Goal: Task Accomplishment & Management: Manage account settings

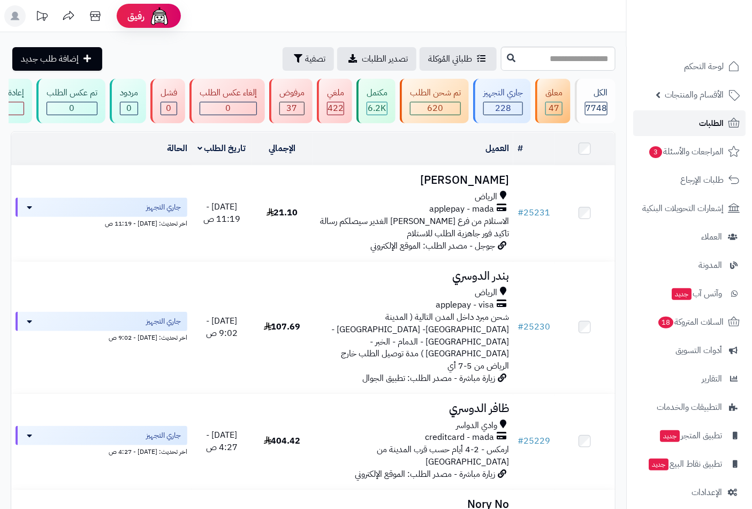
click at [703, 122] on span "الطلبات" at bounding box center [711, 123] width 25 height 15
click at [697, 63] on span "لوحة التحكم" at bounding box center [704, 66] width 39 height 15
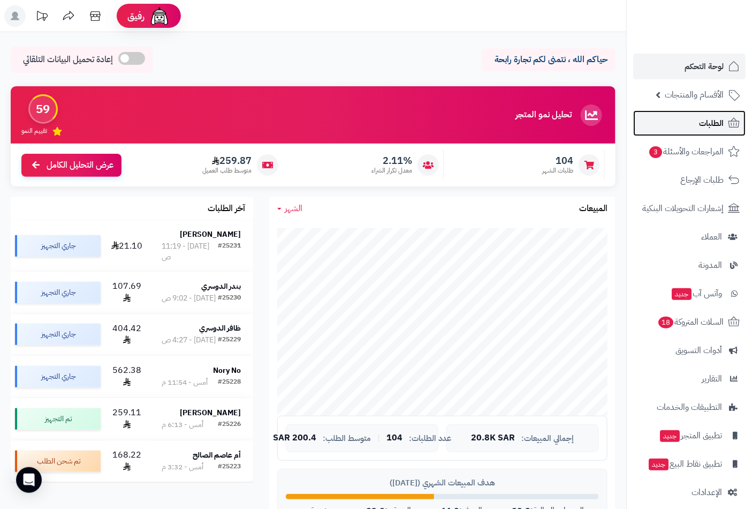
click at [703, 122] on span "الطلبات" at bounding box center [711, 123] width 25 height 15
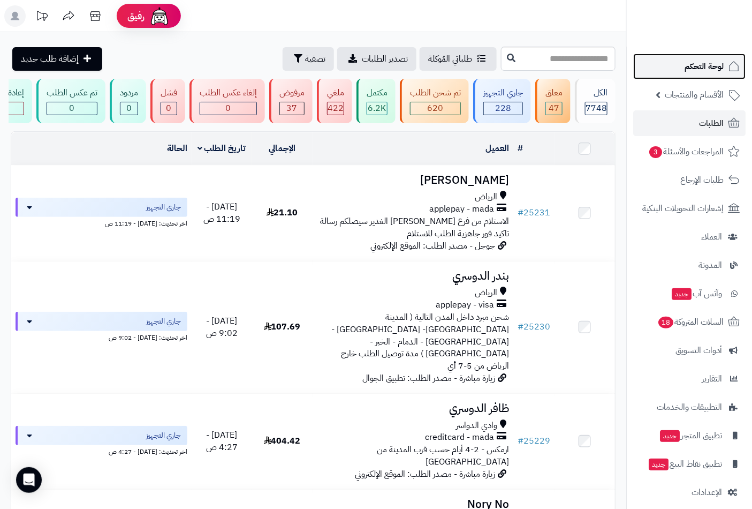
click at [705, 70] on span "لوحة التحكم" at bounding box center [704, 66] width 39 height 15
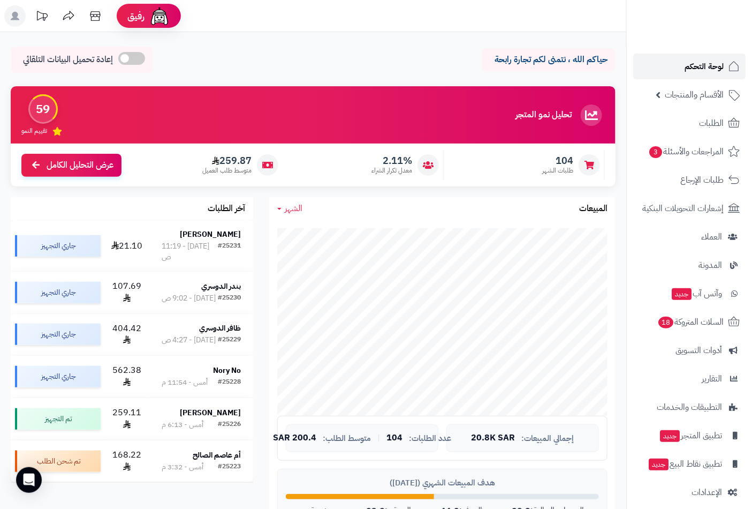
click at [707, 60] on span "لوحة التحكم" at bounding box center [704, 66] width 39 height 15
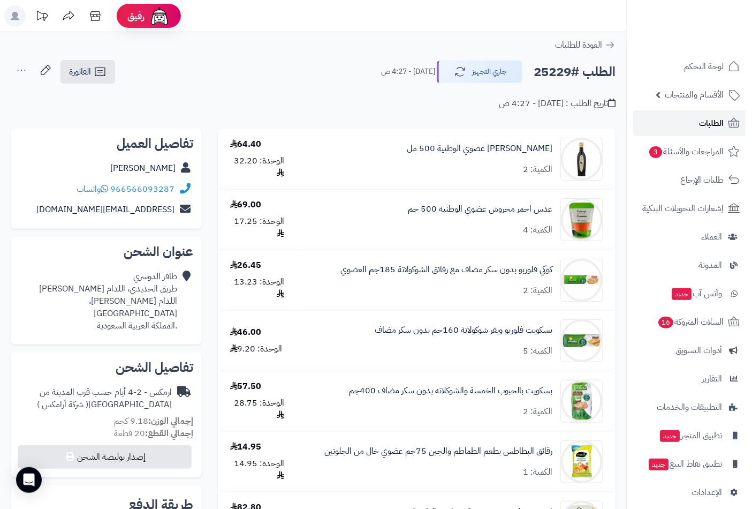
drag, startPoint x: 0, startPoint y: 0, endPoint x: 712, endPoint y: 123, distance: 722.7
click at [712, 123] on span "الطلبات" at bounding box center [711, 123] width 25 height 15
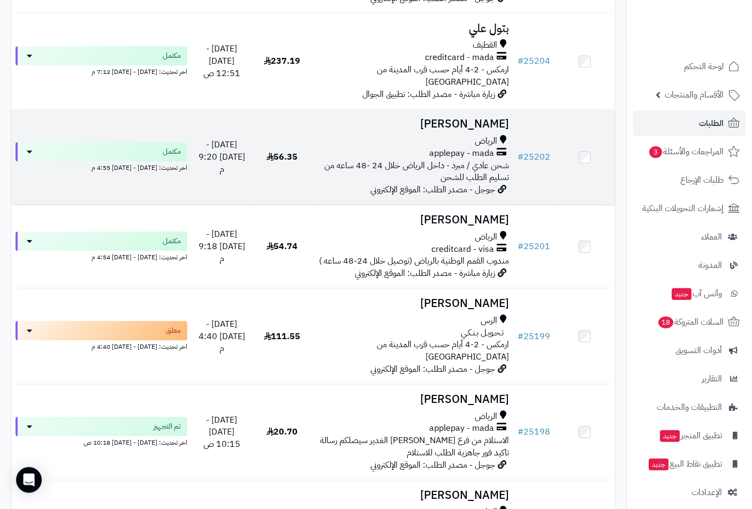
scroll to position [2261, 0]
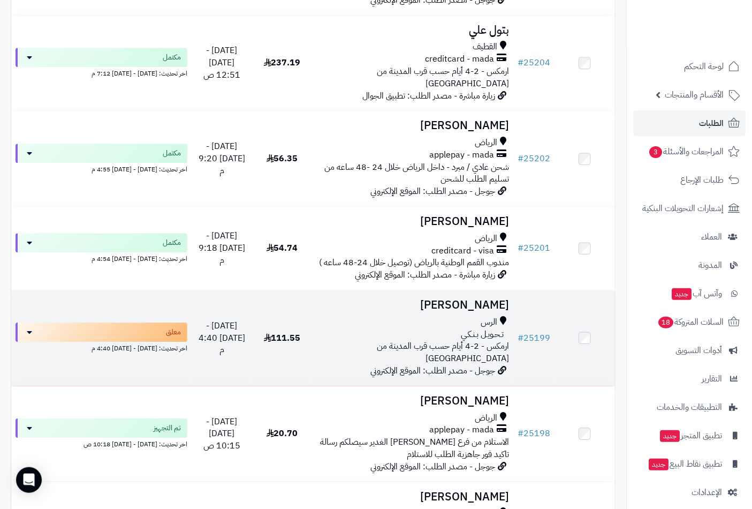
click at [480, 299] on h3 "حمد القرناس" at bounding box center [413, 305] width 193 height 12
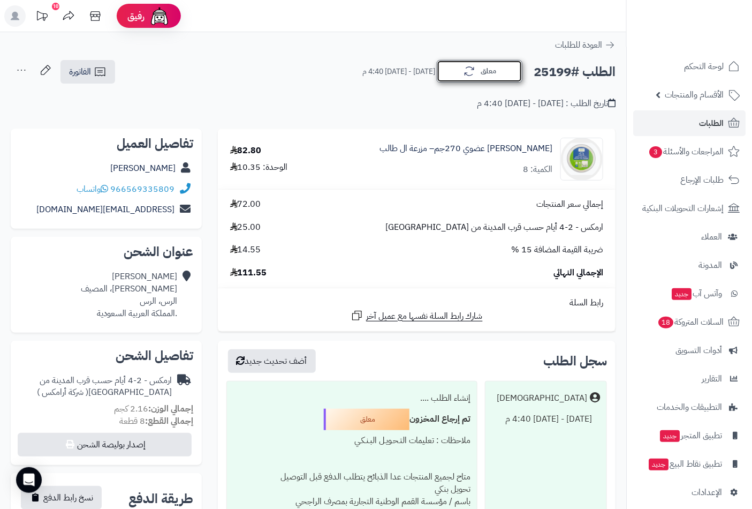
click at [473, 80] on button "معلق" at bounding box center [480, 71] width 86 height 22
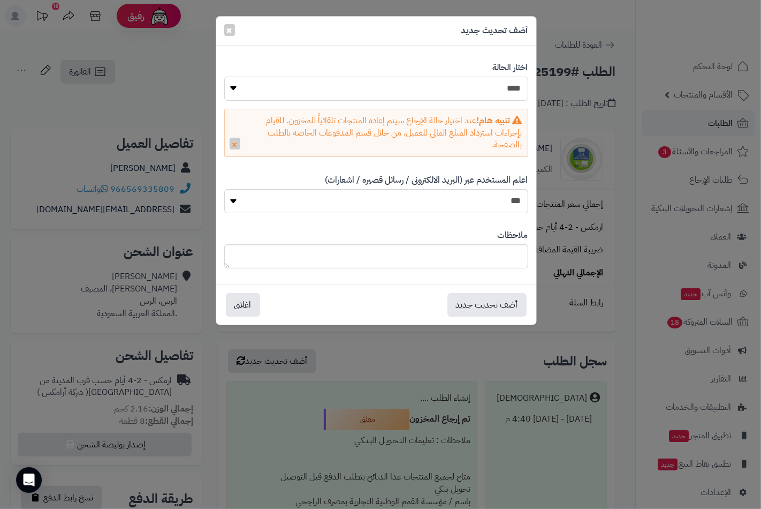
drag, startPoint x: 500, startPoint y: 89, endPoint x: 499, endPoint y: 97, distance: 8.6
click at [500, 89] on select "**********" at bounding box center [376, 89] width 304 height 24
select select "*"
click at [224, 77] on select "**********" at bounding box center [376, 89] width 304 height 24
click at [488, 271] on div "ملاحظات" at bounding box center [376, 248] width 304 height 55
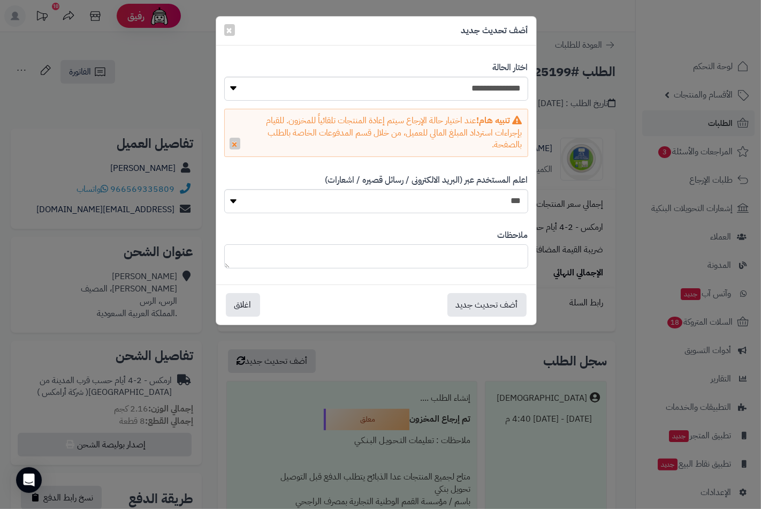
click at [489, 266] on textarea at bounding box center [376, 256] width 304 height 24
type textarea "**********"
click at [488, 303] on button "أضف تحديث جديد" at bounding box center [487, 304] width 79 height 24
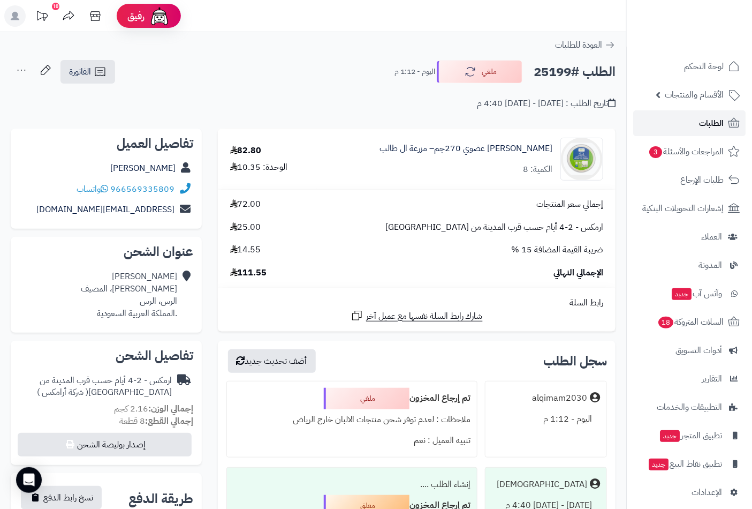
click at [711, 118] on span "الطلبات" at bounding box center [711, 123] width 25 height 15
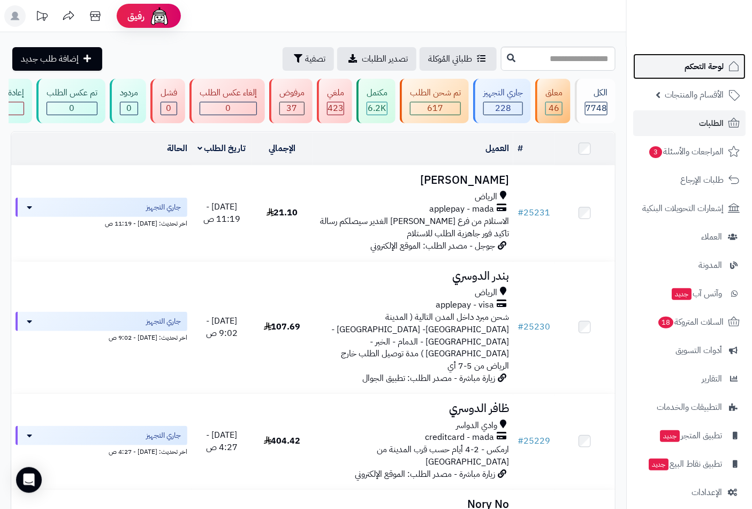
click at [719, 67] on span "لوحة التحكم" at bounding box center [704, 66] width 39 height 15
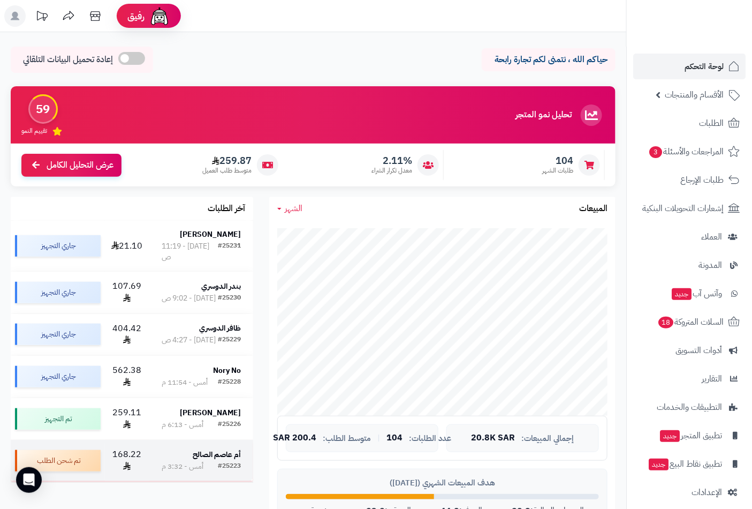
click at [177, 449] on div "أم عاصم الصالح" at bounding box center [202, 454] width 80 height 11
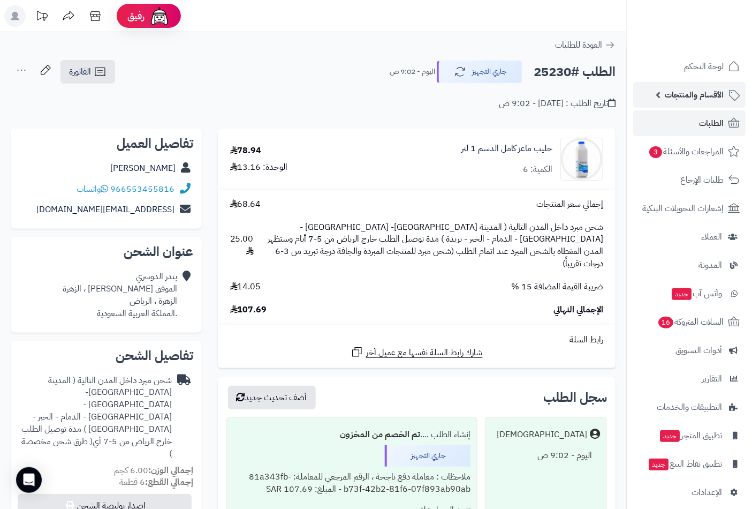
click at [706, 98] on span "الأقسام والمنتجات" at bounding box center [694, 94] width 59 height 15
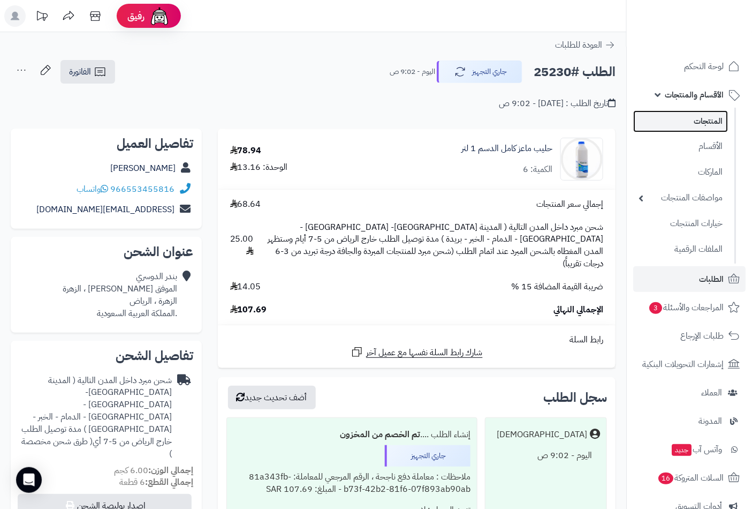
click at [705, 119] on link "المنتجات" at bounding box center [680, 121] width 95 height 22
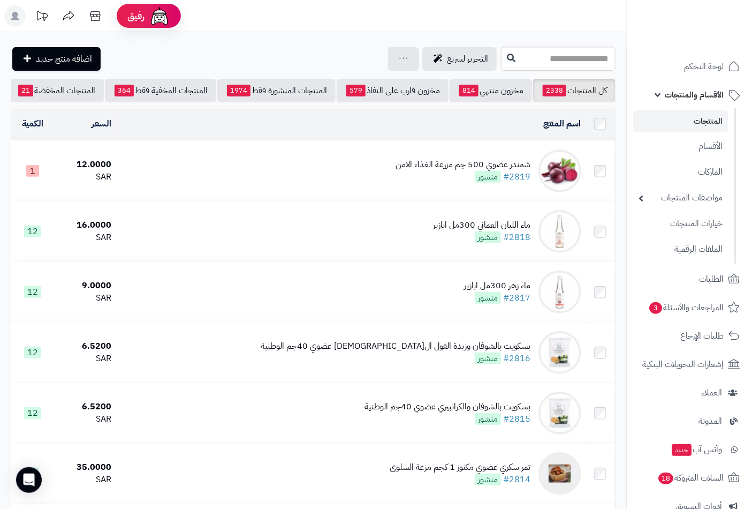
click at [694, 92] on span "الأقسام والمنتجات" at bounding box center [694, 94] width 59 height 15
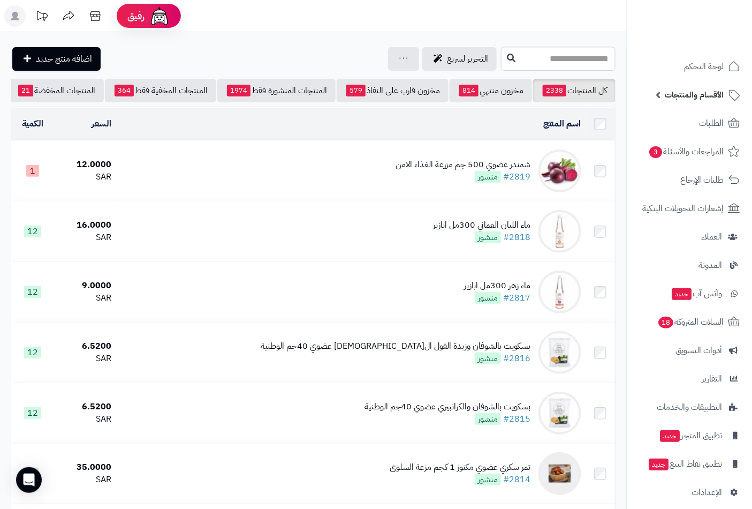
drag, startPoint x: 705, startPoint y: 95, endPoint x: 708, endPoint y: 120, distance: 24.8
click at [705, 97] on span "الأقسام والمنتجات" at bounding box center [694, 94] width 59 height 15
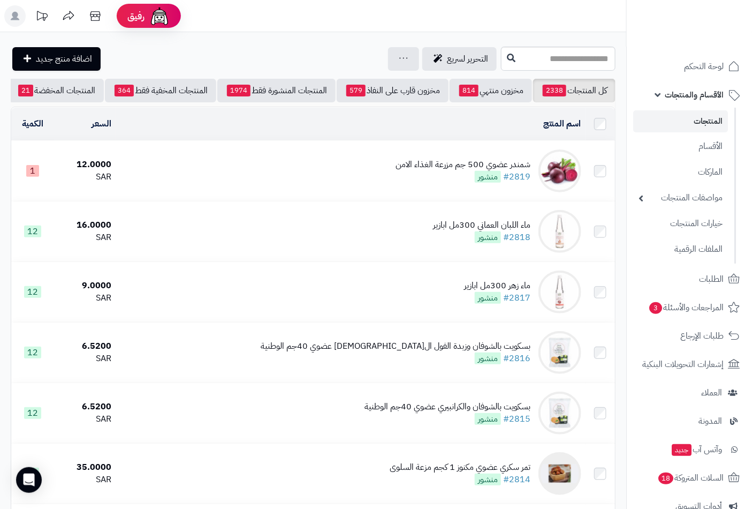
click at [713, 120] on link "المنتجات" at bounding box center [680, 121] width 95 height 22
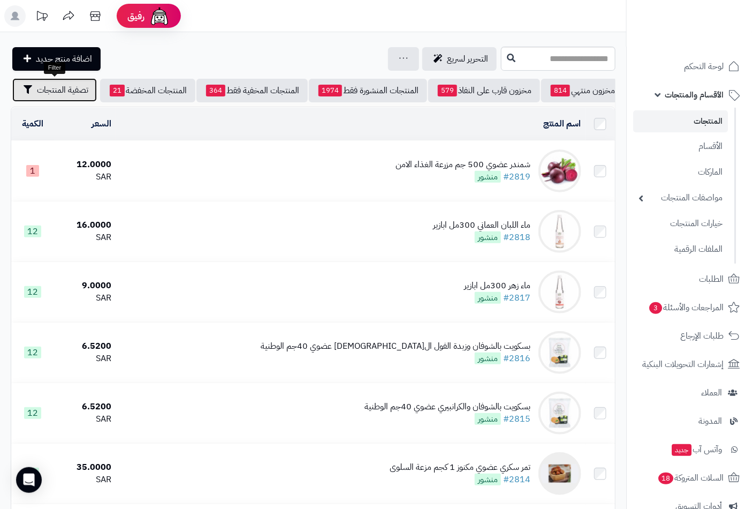
click at [54, 87] on span "تصفية المنتجات" at bounding box center [62, 90] width 51 height 13
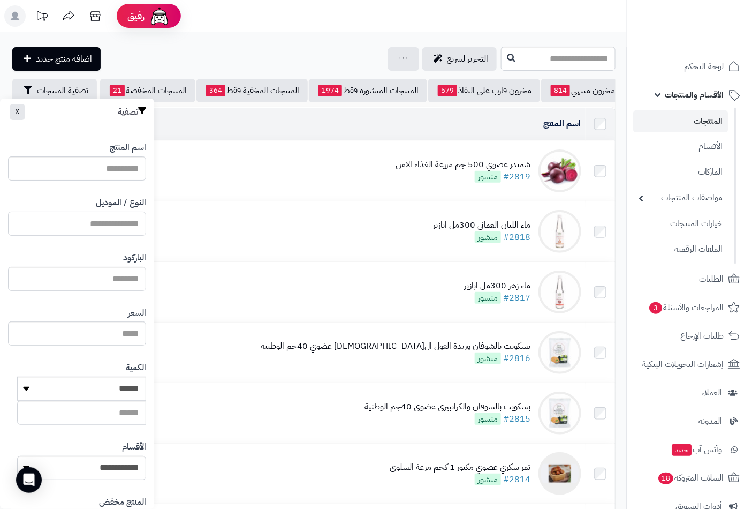
click at [118, 220] on input "النوع / الموديل" at bounding box center [77, 224] width 138 height 24
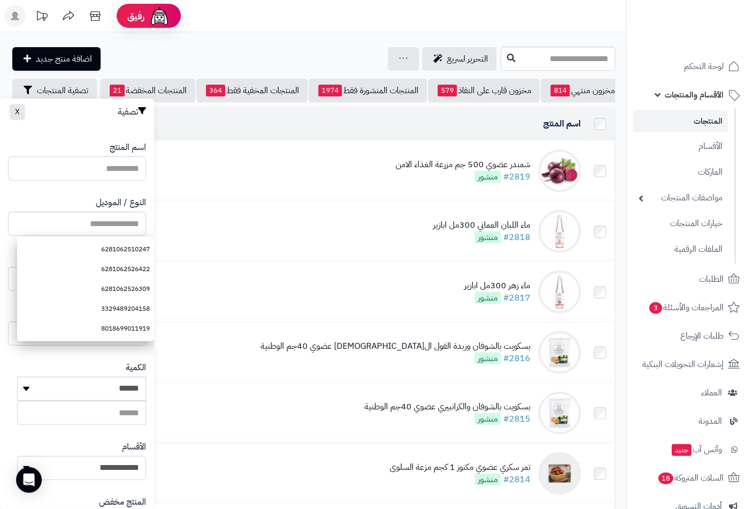
click at [126, 166] on input "اسم المنتج" at bounding box center [77, 168] width 138 height 24
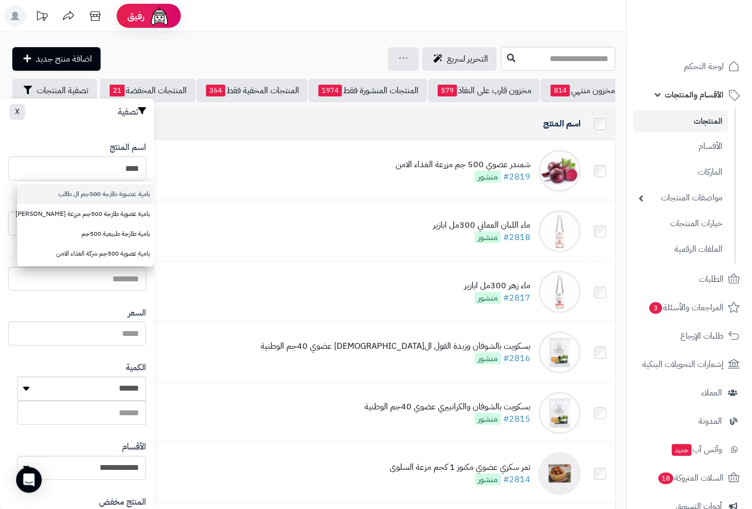
type input "****"
click at [121, 191] on link "بامية عضوية طازجة 500جم ال طالب" at bounding box center [85, 194] width 137 height 20
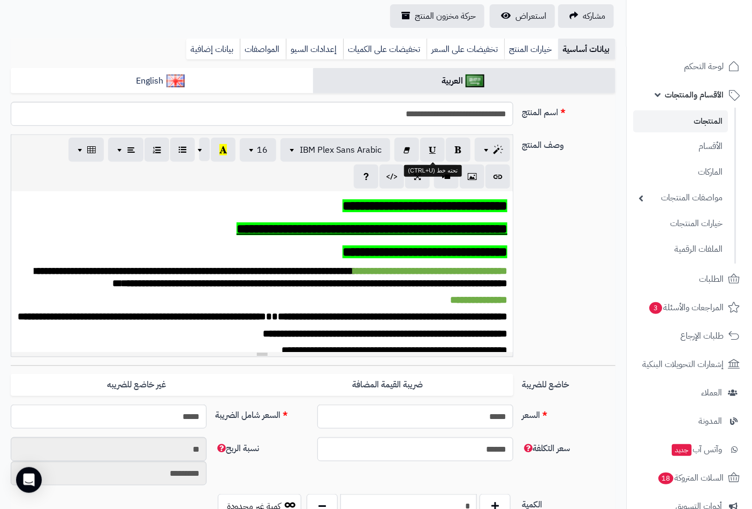
scroll to position [238, 0]
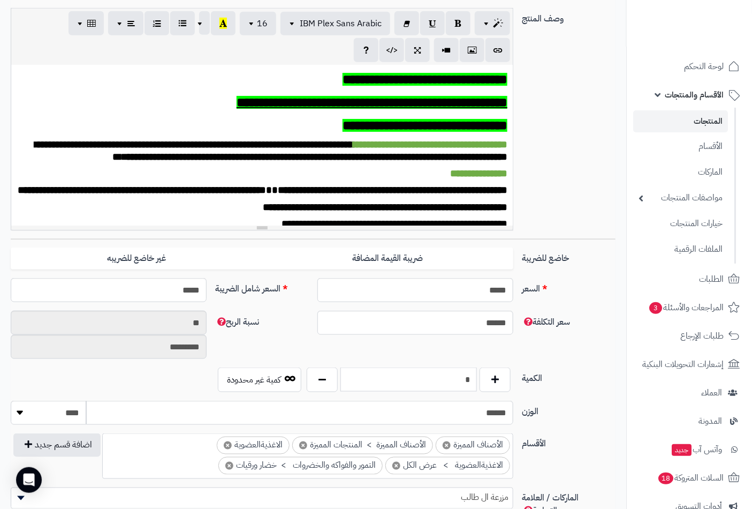
click at [457, 379] on input "*" at bounding box center [409, 379] width 137 height 24
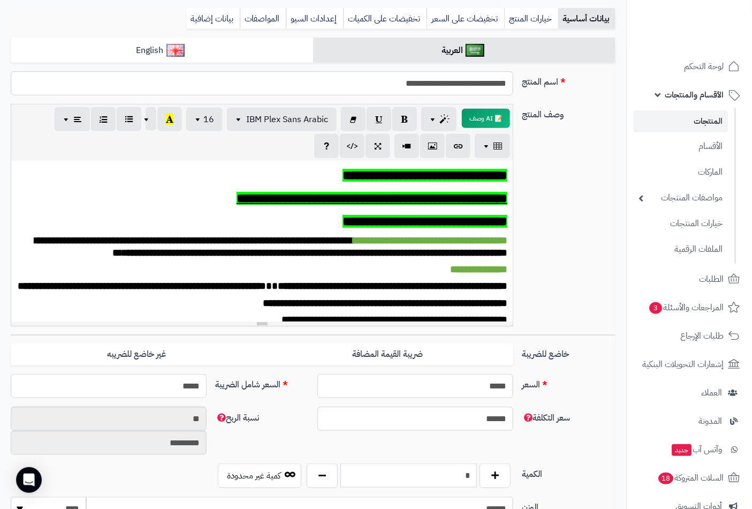
scroll to position [0, 0]
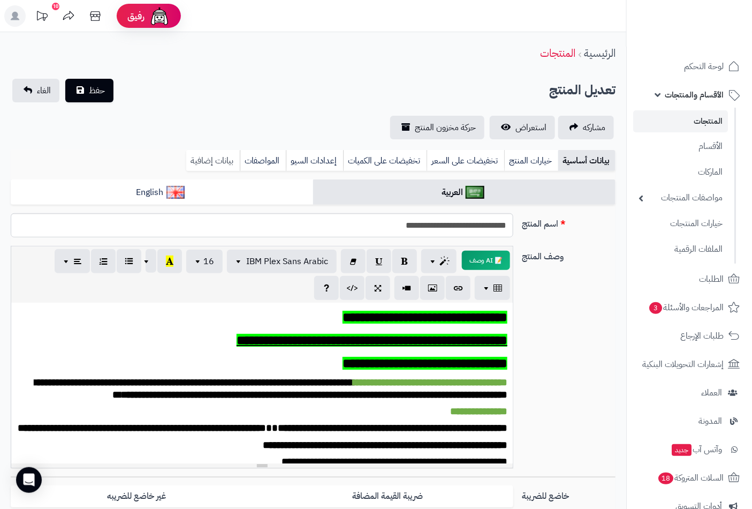
type input "*"
click at [216, 156] on link "بيانات إضافية" at bounding box center [213, 160] width 54 height 21
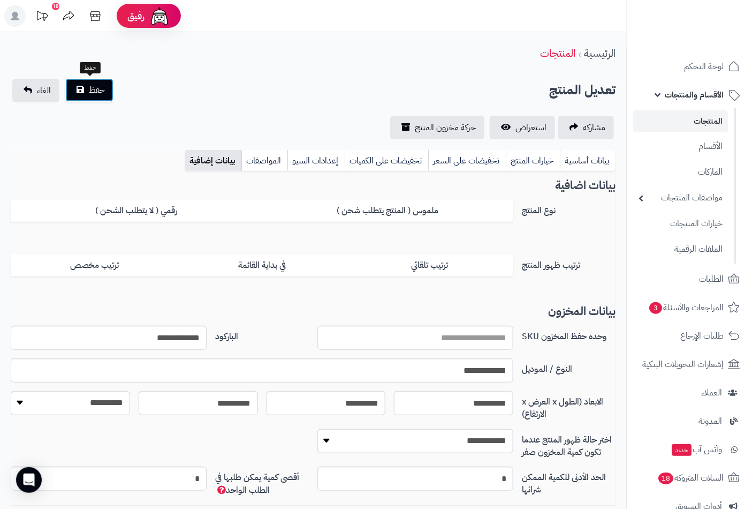
click at [93, 88] on span "حفظ" at bounding box center [97, 90] width 16 height 13
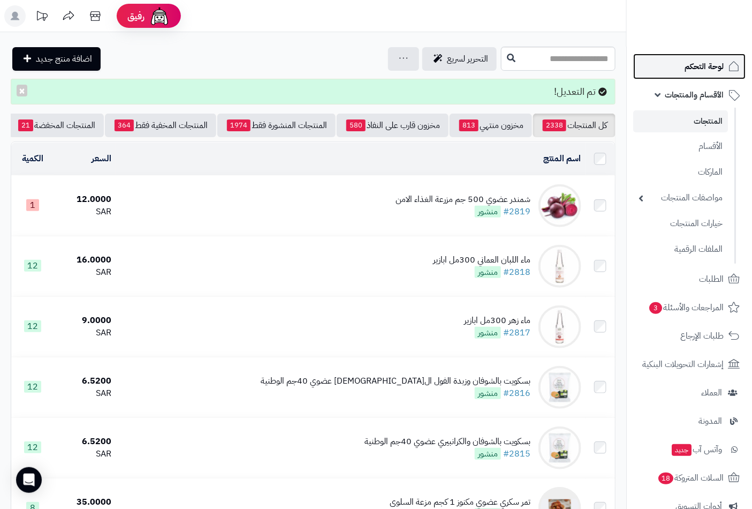
click at [699, 59] on span "لوحة التحكم" at bounding box center [704, 66] width 39 height 15
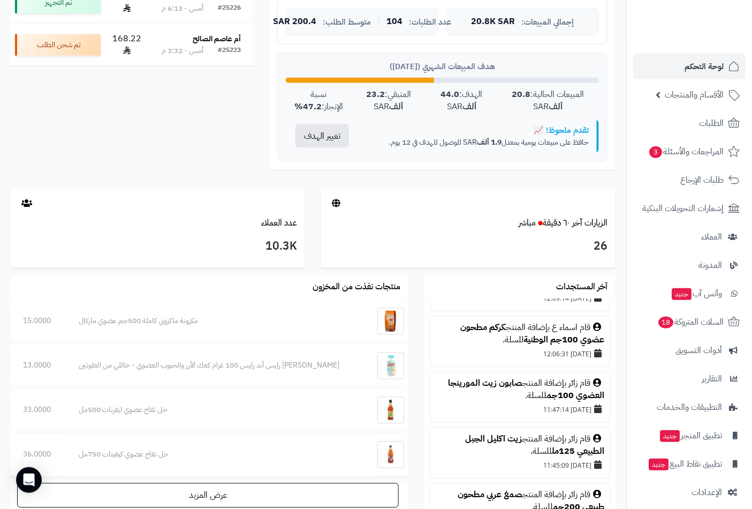
scroll to position [59, 0]
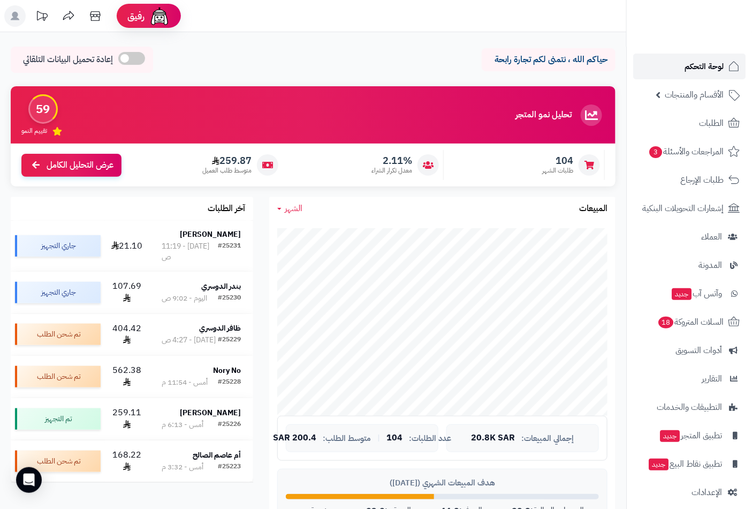
click at [697, 65] on span "لوحة التحكم" at bounding box center [704, 66] width 39 height 15
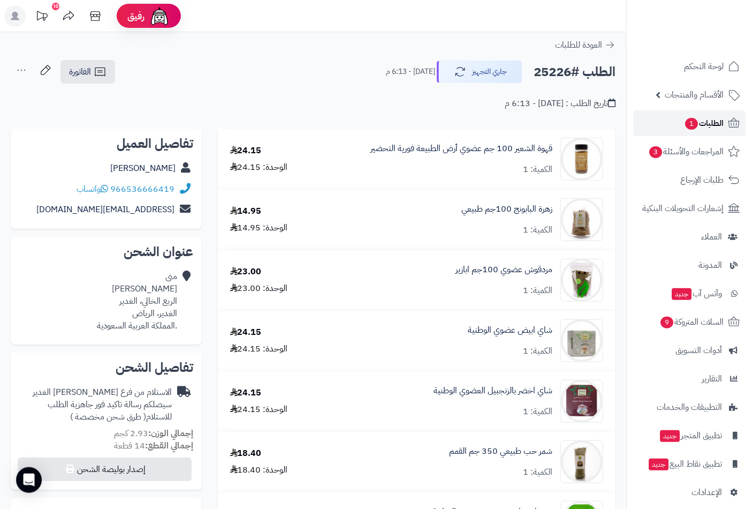
click at [698, 119] on span "الطلبات 1" at bounding box center [704, 123] width 40 height 15
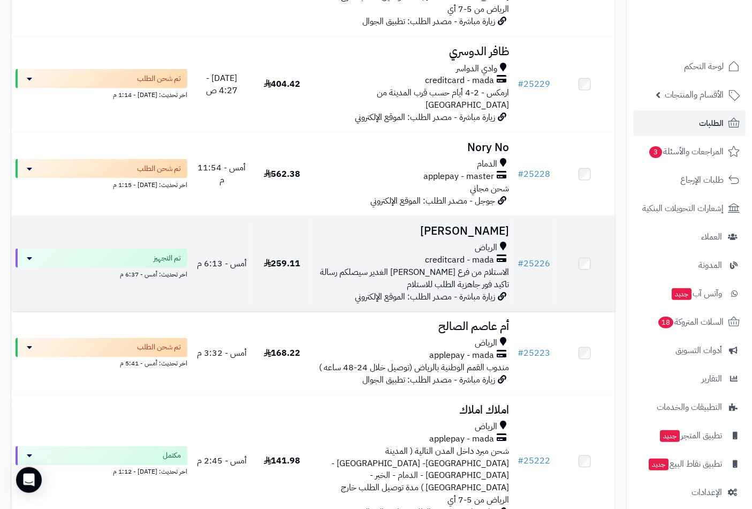
scroll to position [416, 0]
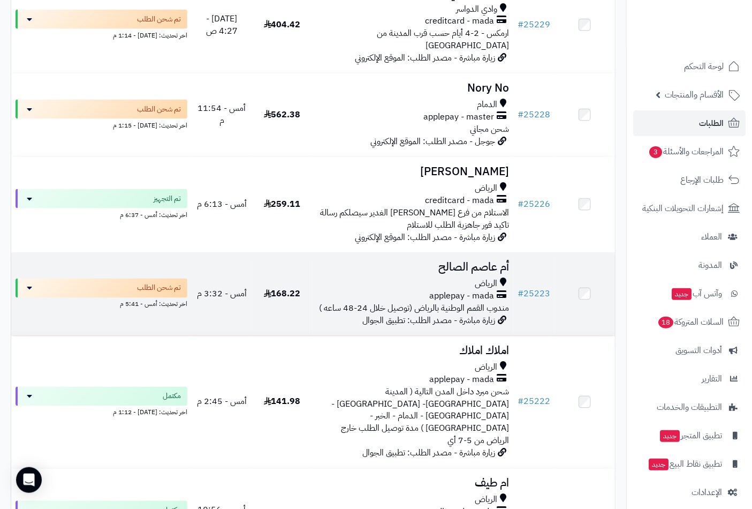
click at [458, 261] on h3 "أم عاصم الصالح" at bounding box center [413, 267] width 193 height 12
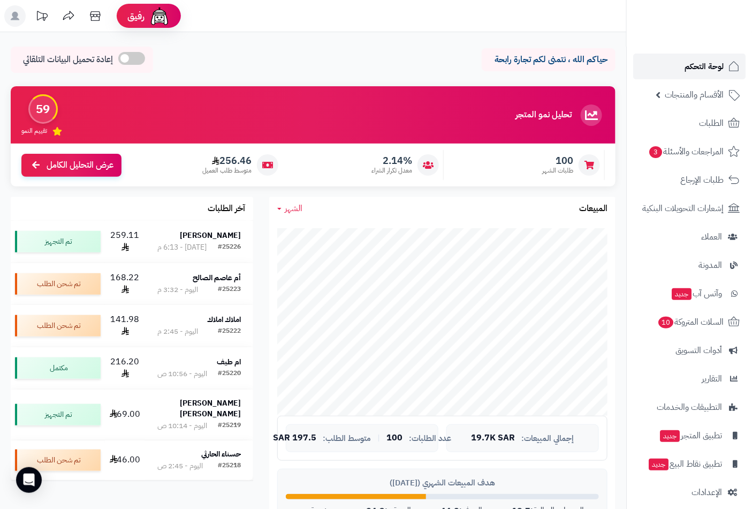
click at [712, 62] on span "لوحة التحكم" at bounding box center [704, 66] width 39 height 15
